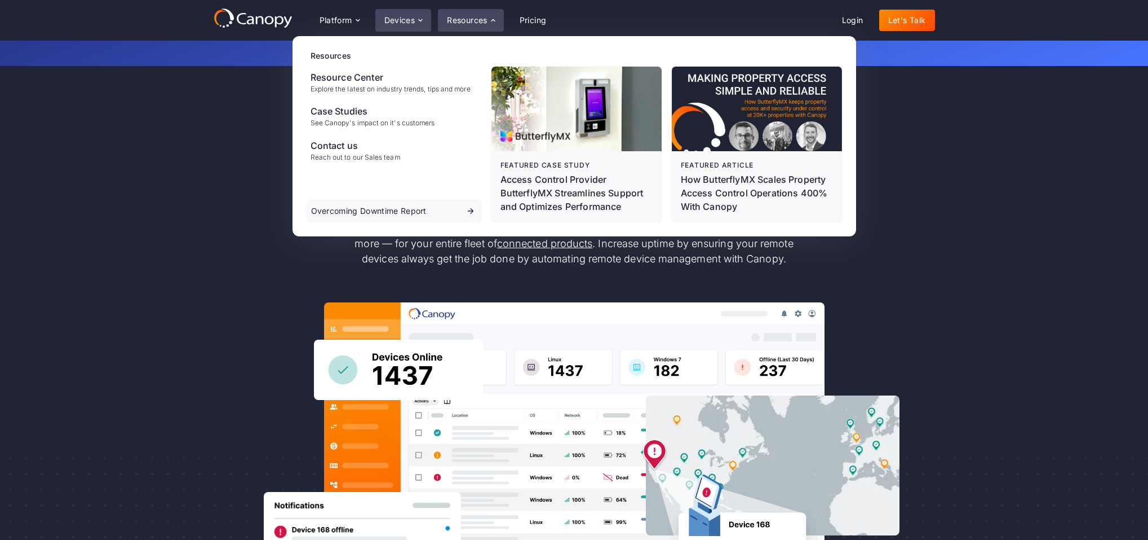
click at [416, 26] on div "Devices" at bounding box center [403, 20] width 56 height 23
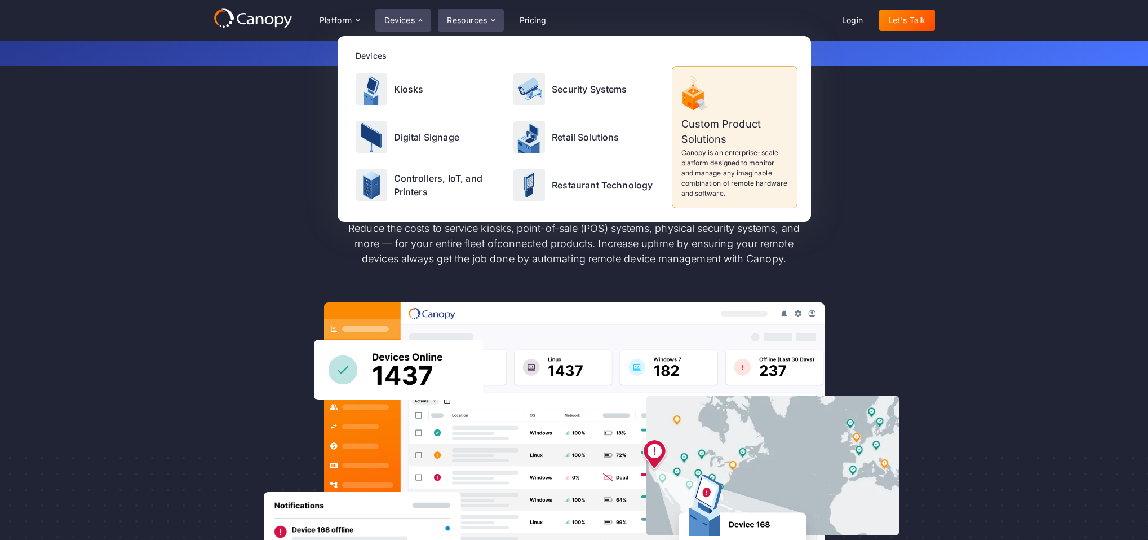
click at [481, 9] on div "Resources" at bounding box center [470, 20] width 65 height 23
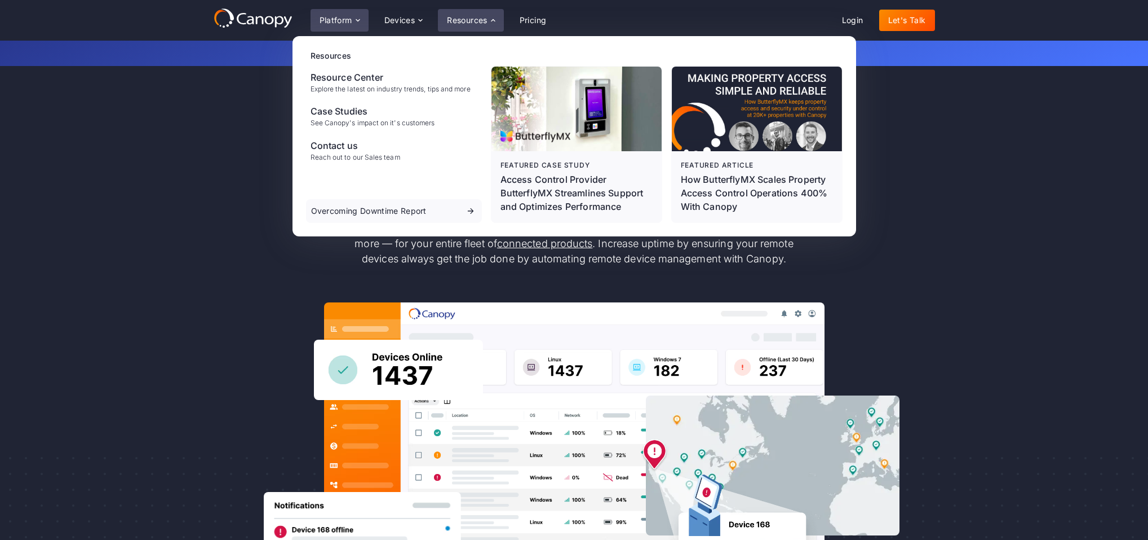
click at [345, 16] on div "Platform" at bounding box center [336, 20] width 33 height 8
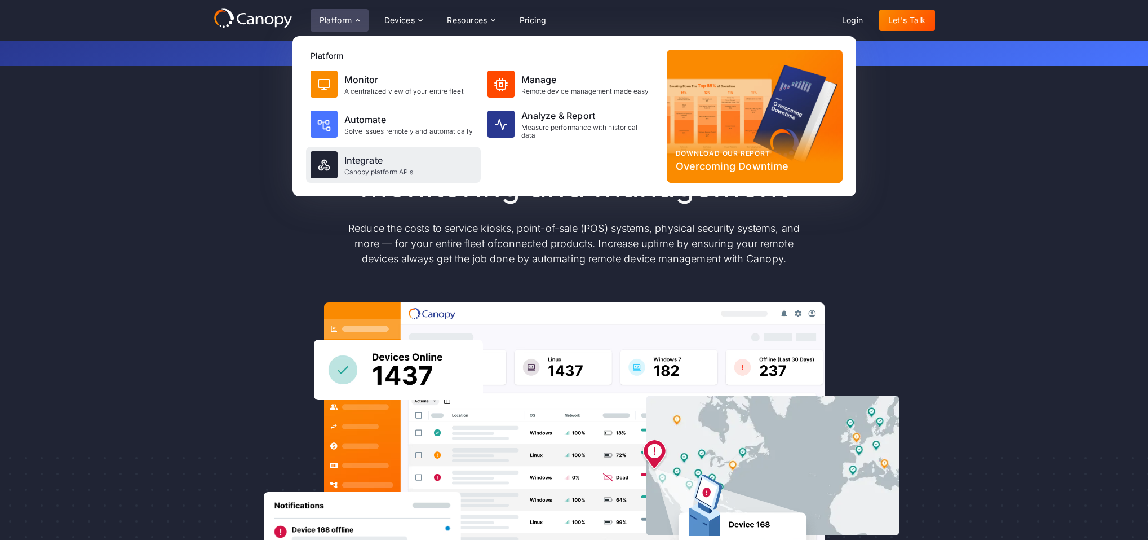
click at [403, 168] on div "Canopy platform APIs" at bounding box center [378, 172] width 69 height 8
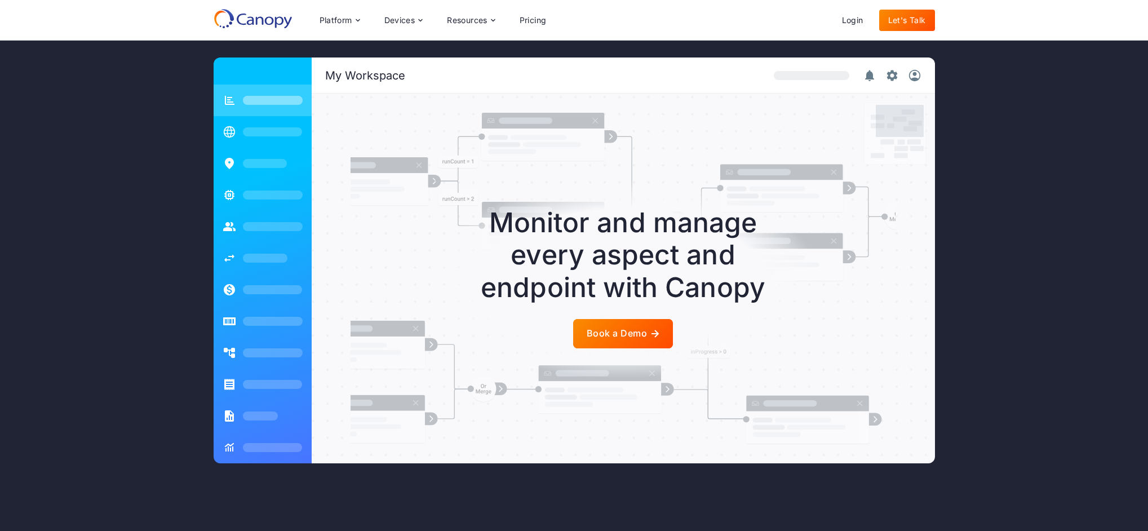
scroll to position [1836, 0]
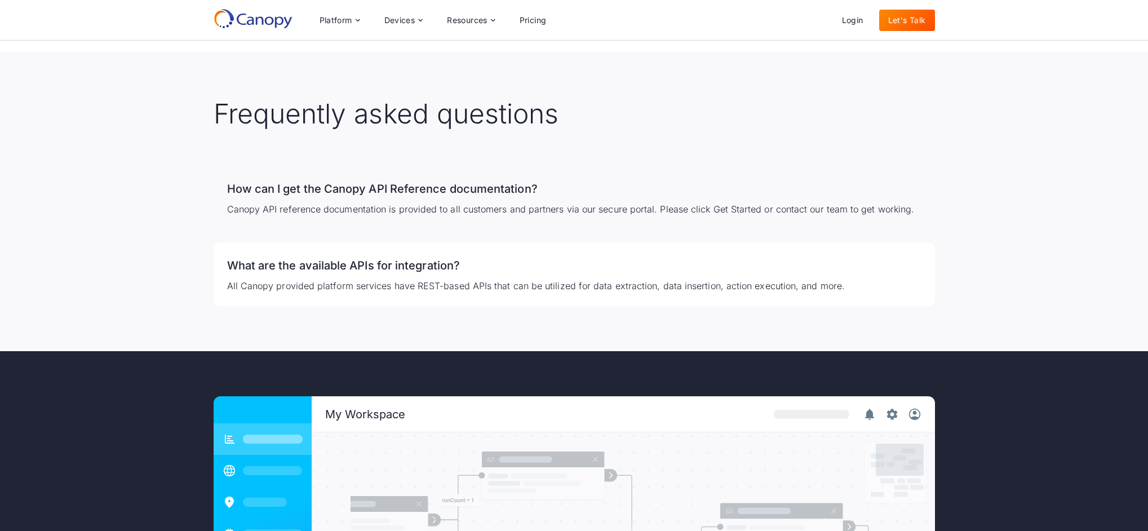
click at [308, 202] on p "Canopy API reference documentation is provided to all customers and partners vi…" at bounding box center [574, 209] width 695 height 14
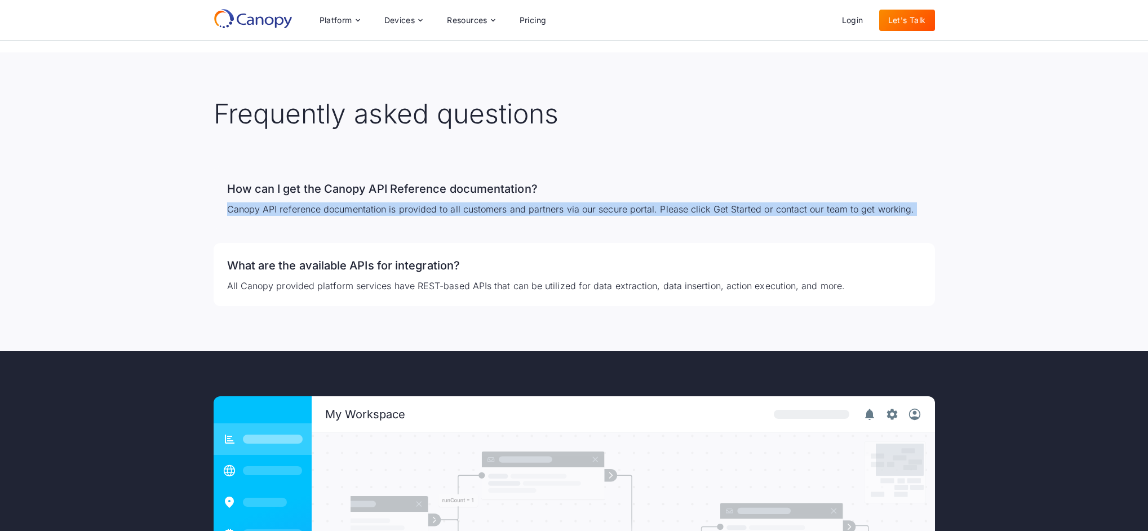
click at [308, 202] on p "Canopy API reference documentation is provided to all customers and partners vi…" at bounding box center [574, 209] width 695 height 14
click at [606, 205] on div "How can I get the Canopy API Reference documentation? Canopy API reference docu…" at bounding box center [575, 197] width 722 height 63
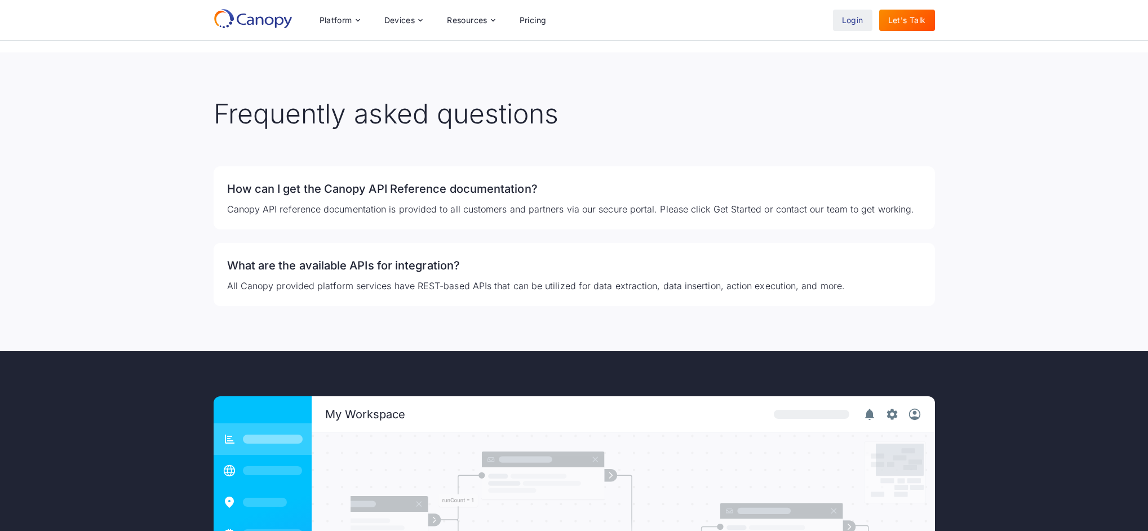
click at [850, 26] on link "Login" at bounding box center [852, 20] width 39 height 21
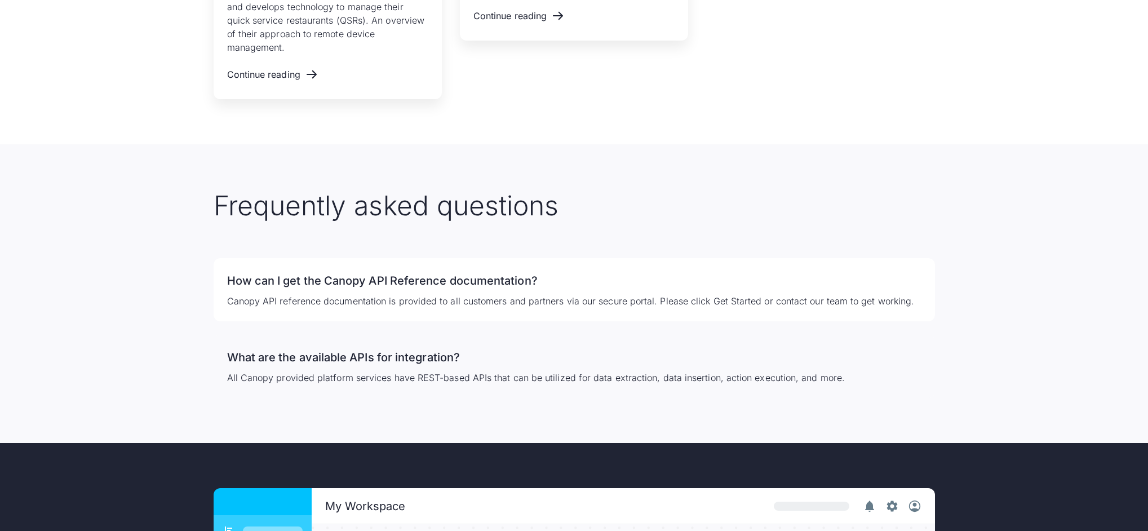
scroll to position [1751, 0]
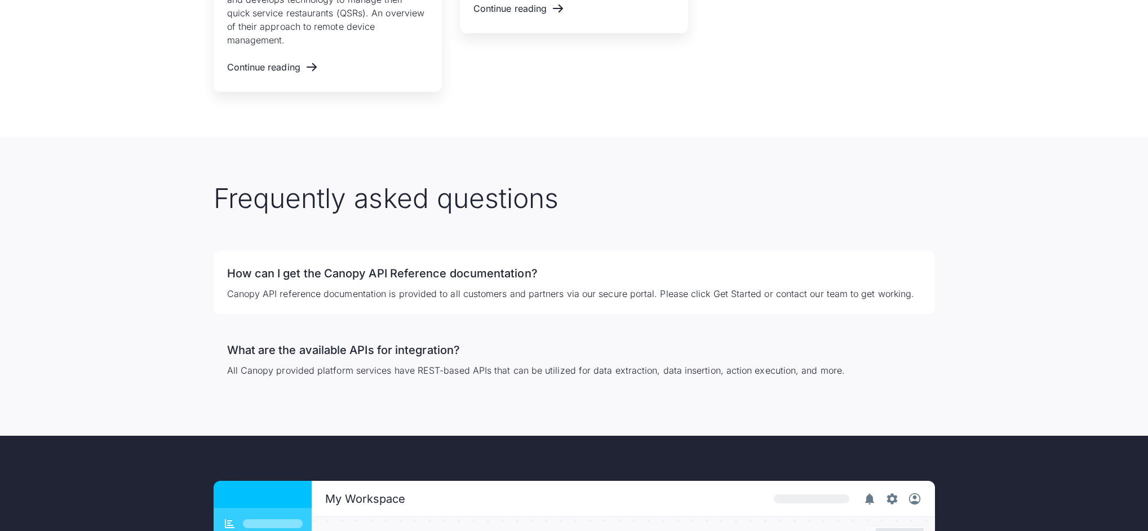
click at [433, 364] on p "All Canopy provided platform services have REST-based APIs that can be utilized…" at bounding box center [574, 371] width 695 height 14
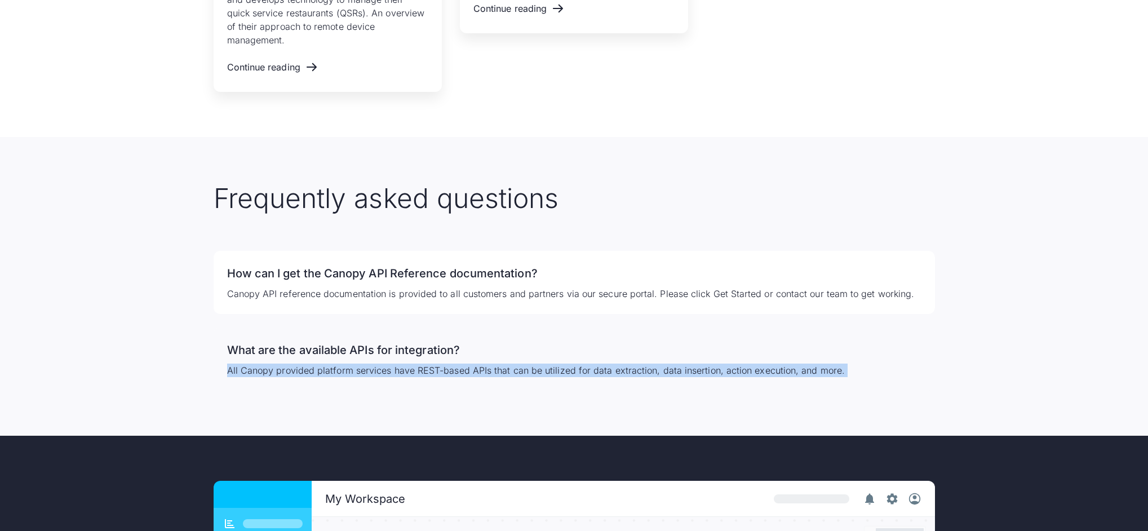
click at [433, 364] on p "All Canopy provided platform services have REST-based APIs that can be utilized…" at bounding box center [574, 371] width 695 height 14
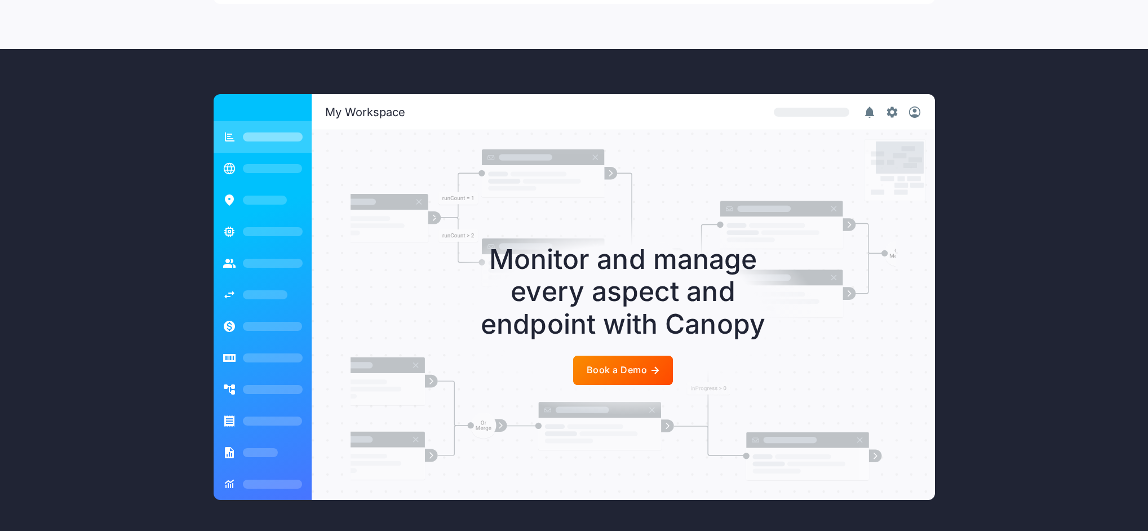
scroll to position [2254, 0]
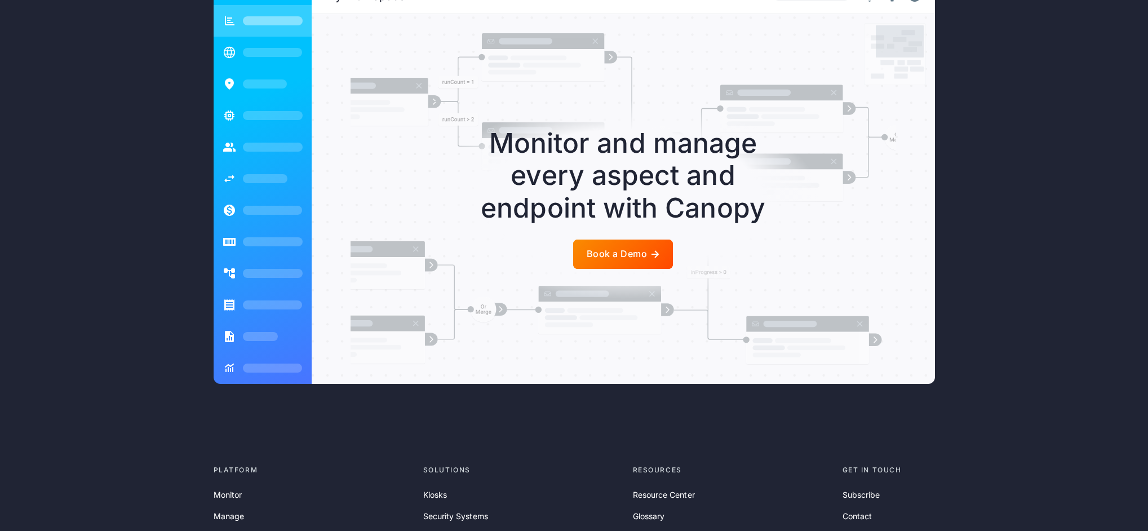
click at [615, 249] on div "Book a Demo" at bounding box center [617, 254] width 60 height 11
